Goal: Task Accomplishment & Management: Use online tool/utility

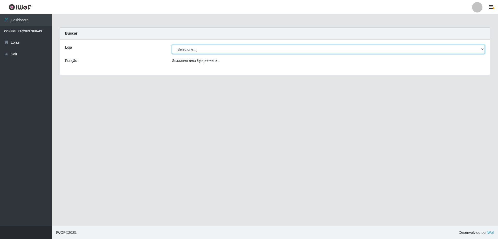
click at [212, 51] on select "[Selecione...] Extraplus - [GEOGRAPHIC_DATA] 03 - [GEOGRAPHIC_DATA]" at bounding box center [328, 49] width 313 height 9
select select "468"
click at [172, 45] on select "[Selecione...] Extraplus - [GEOGRAPHIC_DATA] 03 - [GEOGRAPHIC_DATA]" at bounding box center [328, 49] width 313 height 9
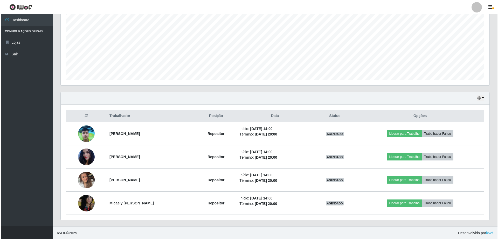
scroll to position [106, 0]
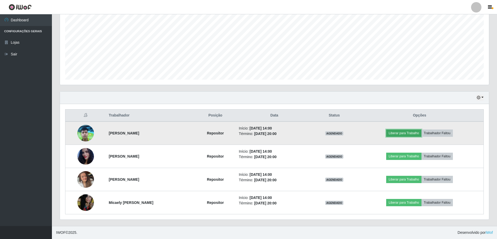
click at [408, 133] on button "Liberar para Trabalho" at bounding box center [403, 132] width 35 height 7
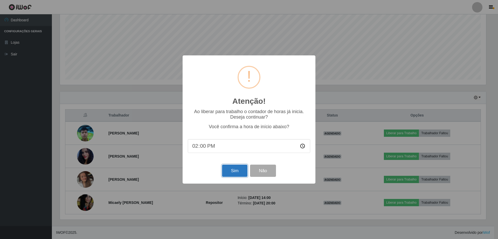
click at [241, 171] on button "Sim" at bounding box center [234, 170] width 25 height 12
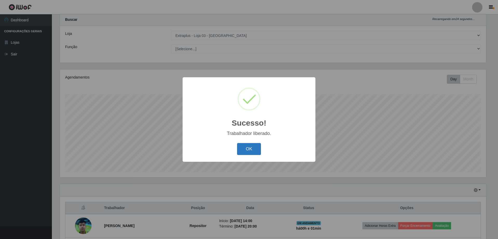
click at [245, 152] on button "OK" at bounding box center [249, 149] width 24 height 12
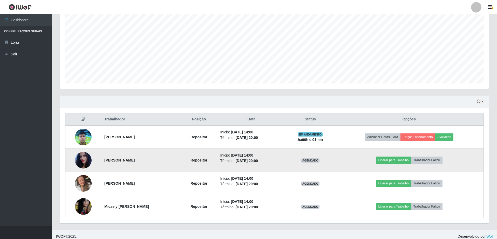
scroll to position [106, 0]
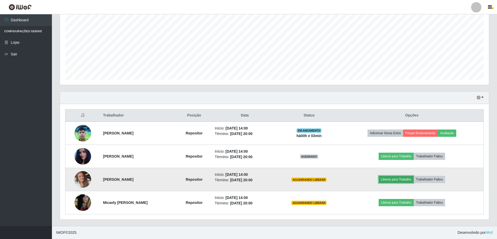
click at [404, 180] on button "Liberar para Trabalho" at bounding box center [396, 178] width 35 height 7
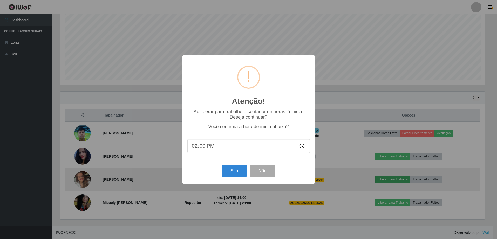
scroll to position [108, 426]
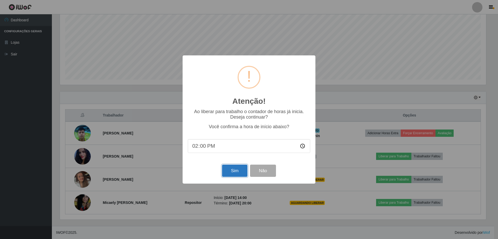
click at [234, 175] on button "Sim" at bounding box center [234, 170] width 25 height 12
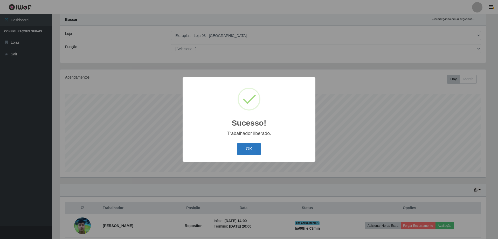
drag, startPoint x: 241, startPoint y: 148, endPoint x: 247, endPoint y: 152, distance: 7.0
click at [242, 148] on button "OK" at bounding box center [249, 149] width 24 height 12
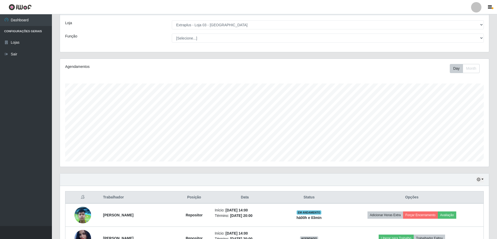
scroll to position [106, 0]
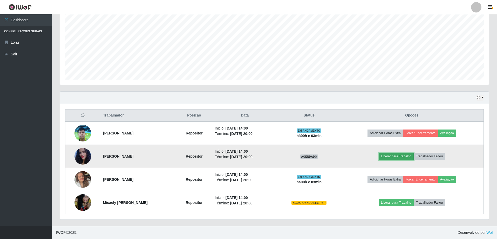
click at [400, 155] on button "Liberar para Trabalho" at bounding box center [396, 155] width 35 height 7
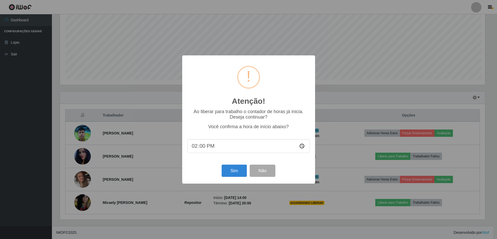
scroll to position [108, 426]
click at [228, 170] on button "Sim" at bounding box center [234, 170] width 25 height 12
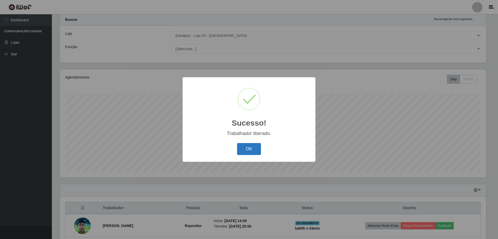
click at [253, 153] on button "OK" at bounding box center [249, 149] width 24 height 12
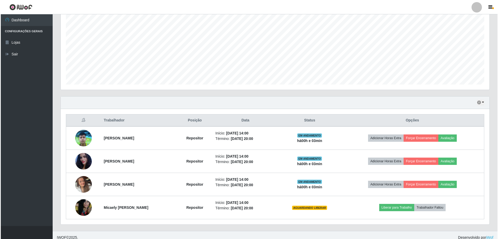
scroll to position [106, 0]
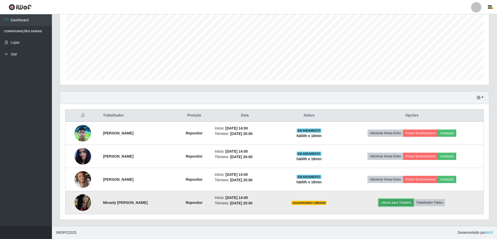
click at [405, 202] on button "Liberar para Trabalho" at bounding box center [396, 202] width 35 height 7
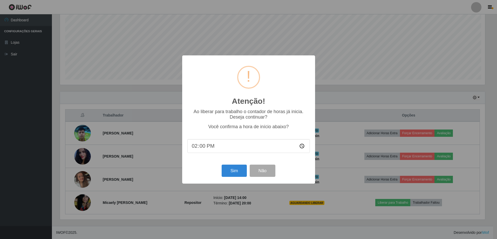
scroll to position [108, 426]
click at [236, 173] on button "Sim" at bounding box center [234, 170] width 25 height 12
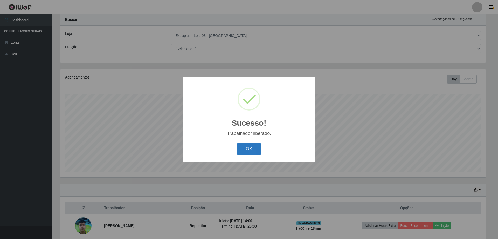
click at [249, 153] on button "OK" at bounding box center [249, 149] width 24 height 12
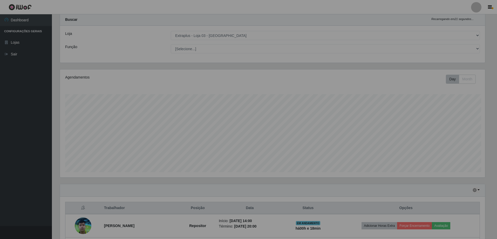
scroll to position [108, 429]
